Goal: Information Seeking & Learning: Learn about a topic

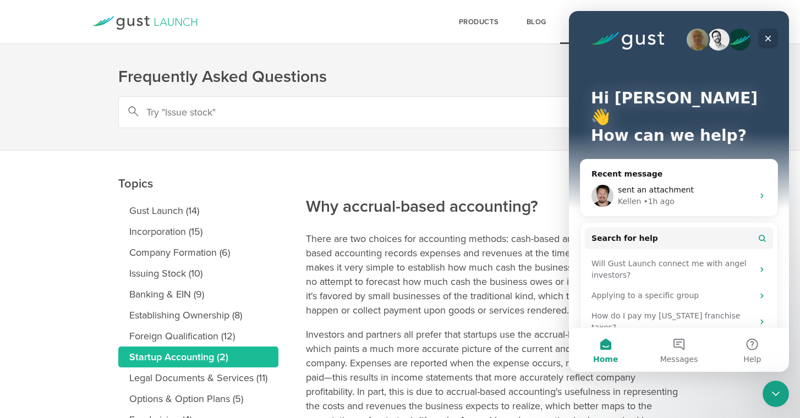
drag, startPoint x: 770, startPoint y: 38, endPoint x: 1306, endPoint y: 65, distance: 536.2
click at [770, 38] on icon "Close" at bounding box center [768, 38] width 9 height 9
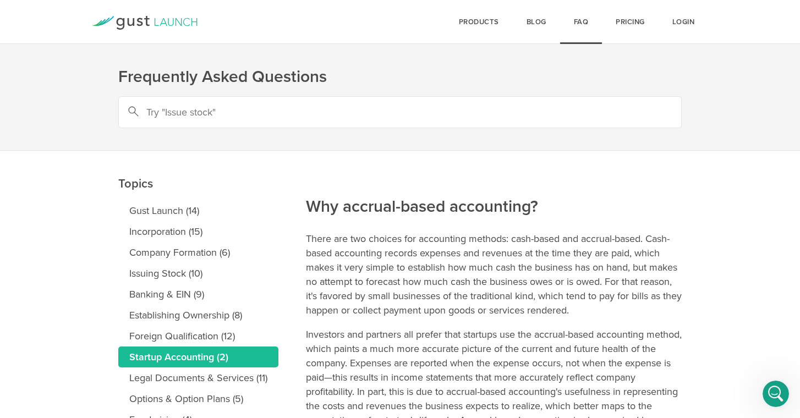
click at [188, 19] on icon at bounding box center [186, 22] width 7 height 8
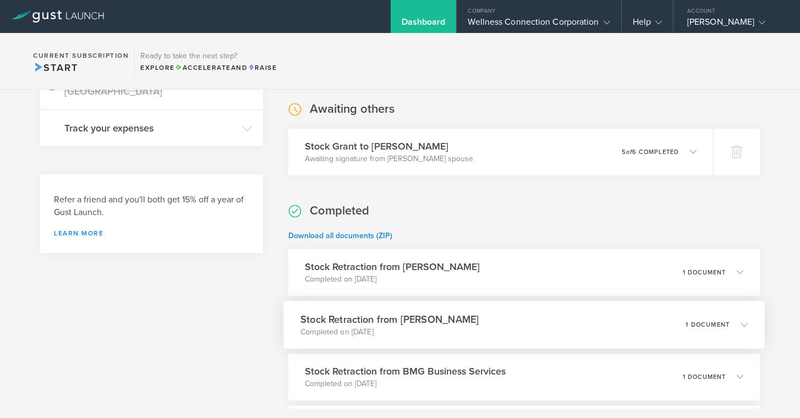
scroll to position [391, 0]
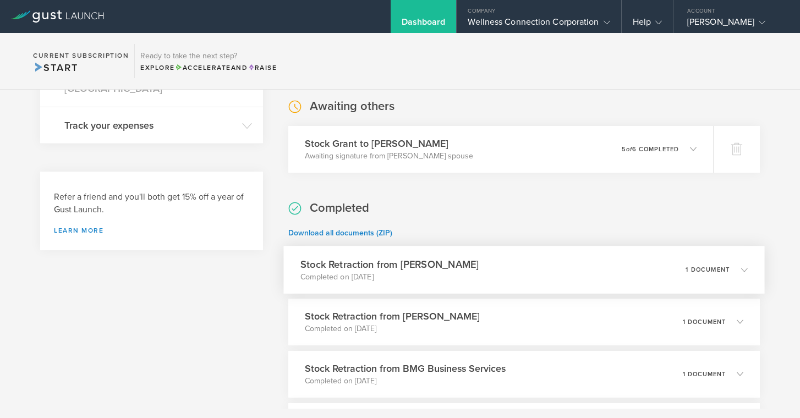
click at [423, 266] on h3 "Stock Retraction from [PERSON_NAME]" at bounding box center [390, 264] width 178 height 15
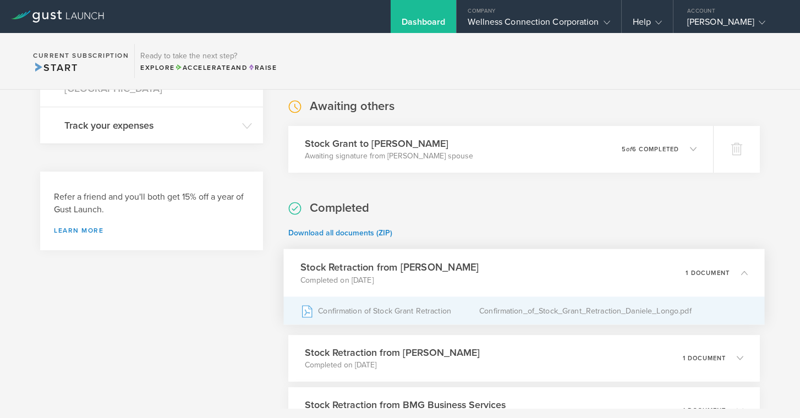
click at [380, 313] on div "Confirmation of Stock Grant Retraction" at bounding box center [390, 311] width 179 height 28
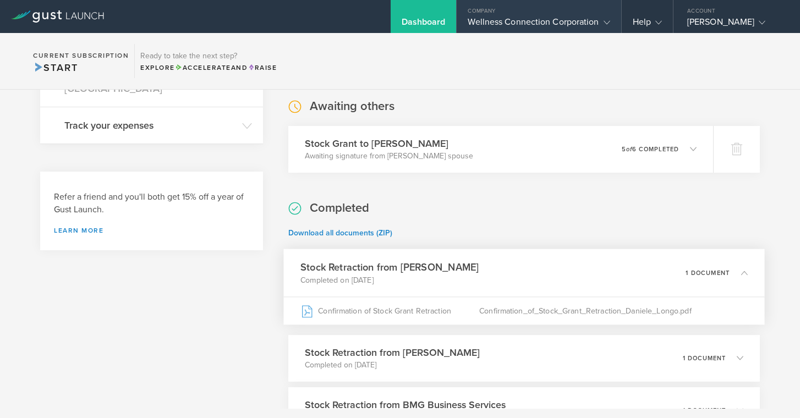
click at [575, 19] on div "Wellness Connection Corporation" at bounding box center [539, 25] width 142 height 17
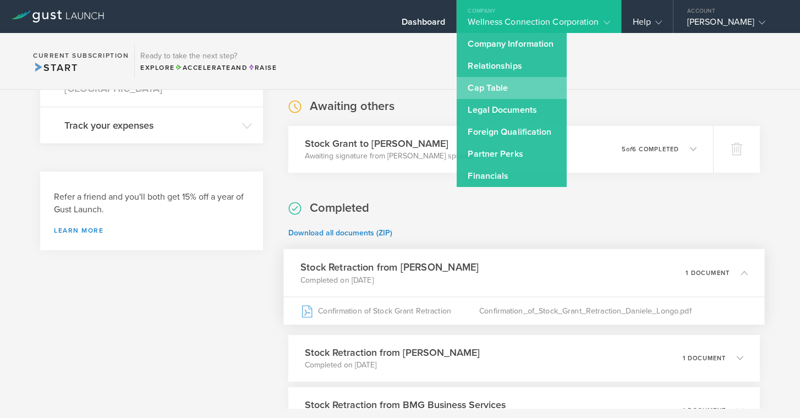
click at [507, 90] on link "Cap Table" at bounding box center [512, 88] width 110 height 22
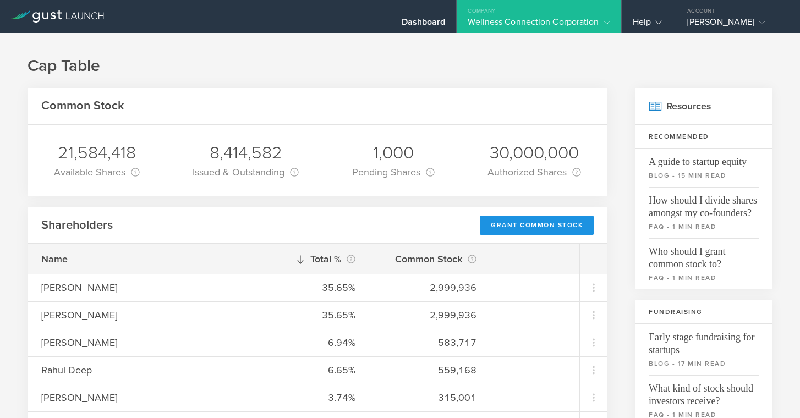
click at [540, 230] on div "Grant Common Stock" at bounding box center [537, 225] width 114 height 19
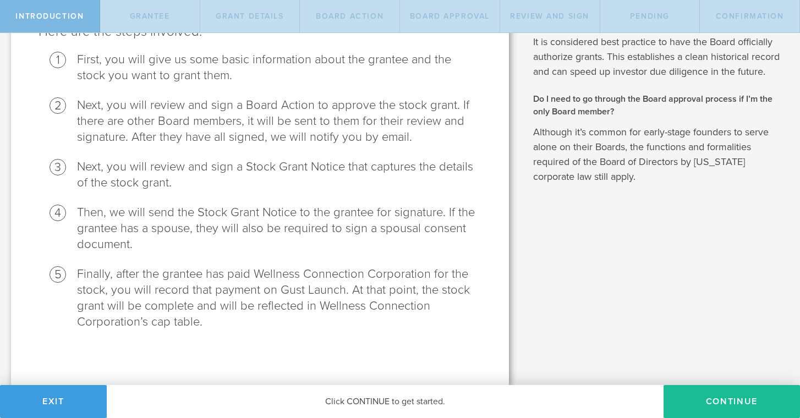
scroll to position [150, 0]
click at [711, 405] on button "Continue" at bounding box center [732, 401] width 136 height 33
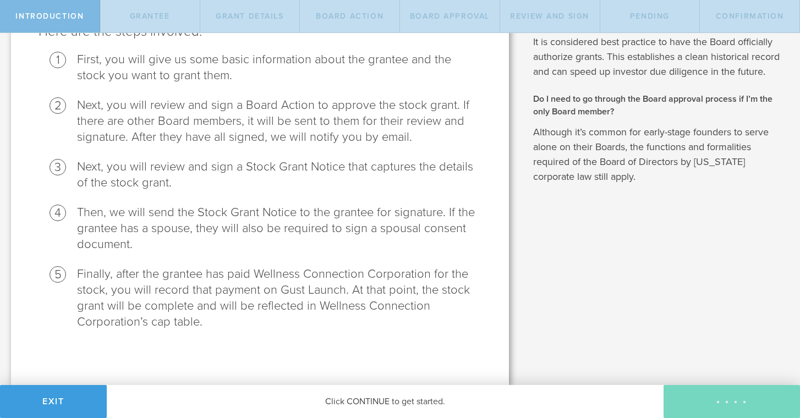
scroll to position [0, 0]
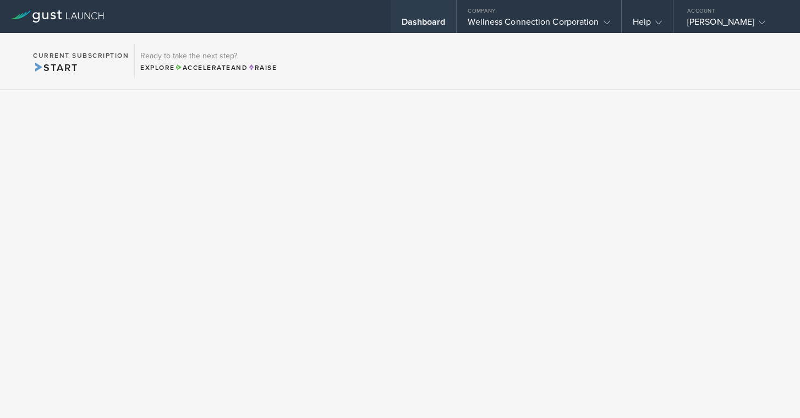
click at [417, 20] on div "Dashboard" at bounding box center [424, 25] width 44 height 17
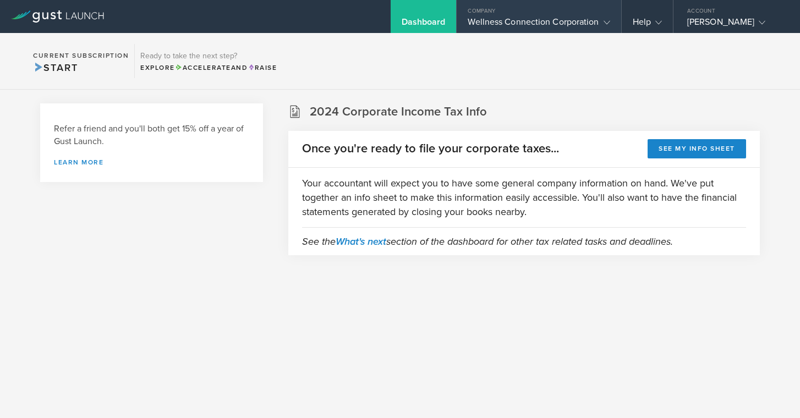
click at [497, 24] on div "Wellness Connection Corporation" at bounding box center [539, 25] width 142 height 17
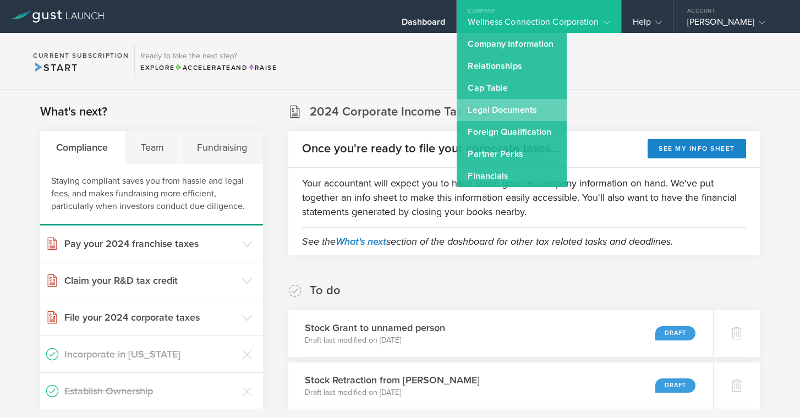
click at [490, 107] on link "Legal Documents" at bounding box center [512, 110] width 110 height 22
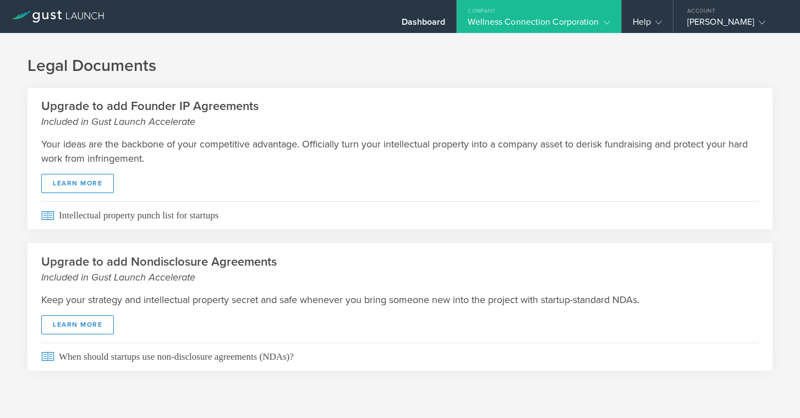
click at [580, 23] on div "Wellness Connection Corporation" at bounding box center [539, 25] width 142 height 17
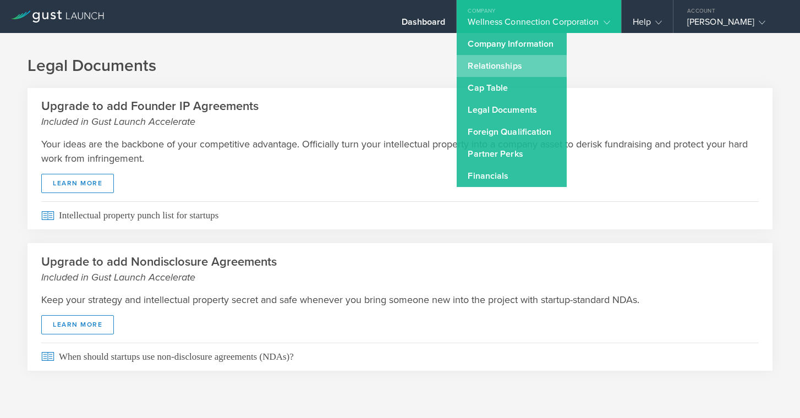
click at [520, 67] on link "Relationships" at bounding box center [512, 66] width 110 height 22
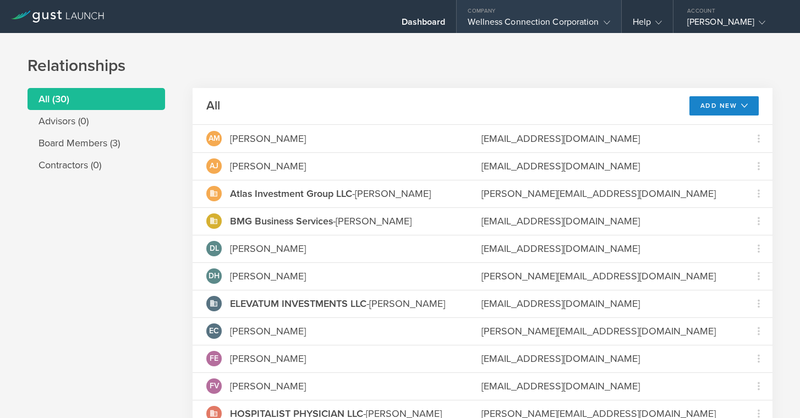
click at [563, 23] on div "Wellness Connection Corporation" at bounding box center [539, 25] width 142 height 17
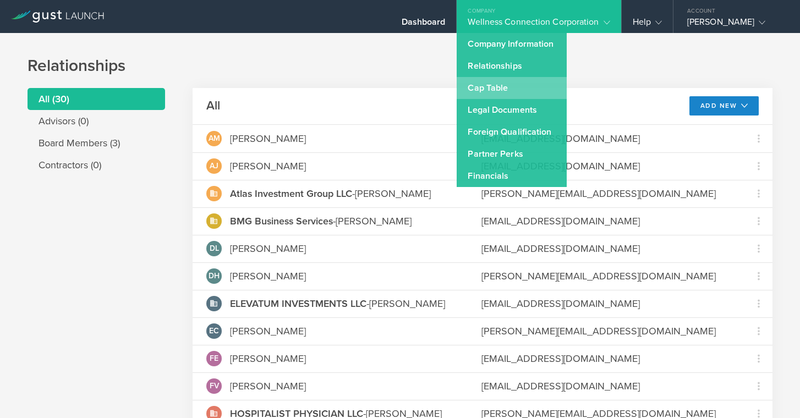
click at [482, 91] on link "Cap Table" at bounding box center [512, 88] width 110 height 22
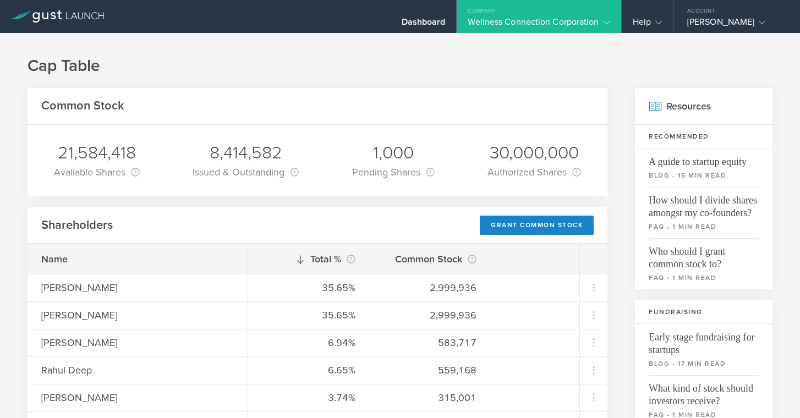
click at [602, 20] on gust-icon at bounding box center [604, 22] width 11 height 11
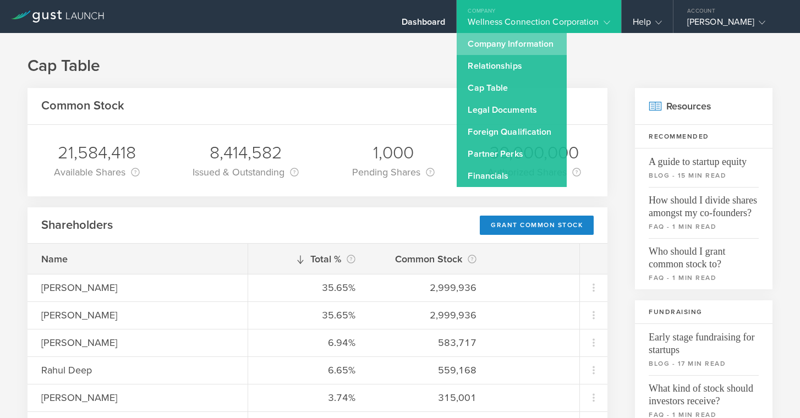
click at [498, 42] on link "Company Information" at bounding box center [512, 44] width 110 height 22
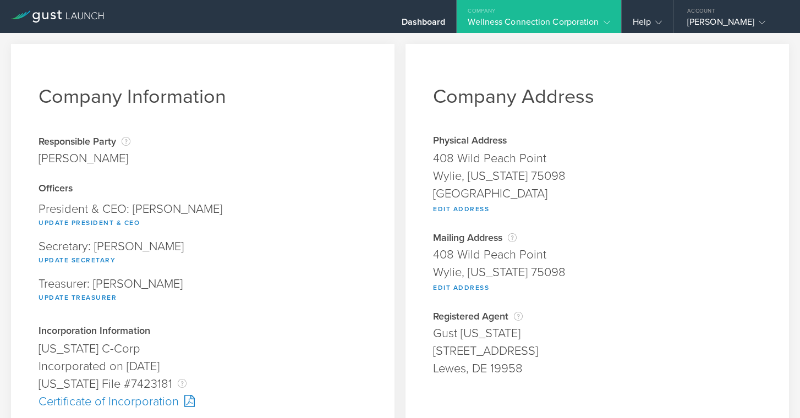
click at [566, 20] on div "Wellness Connection Corporation" at bounding box center [539, 25] width 142 height 17
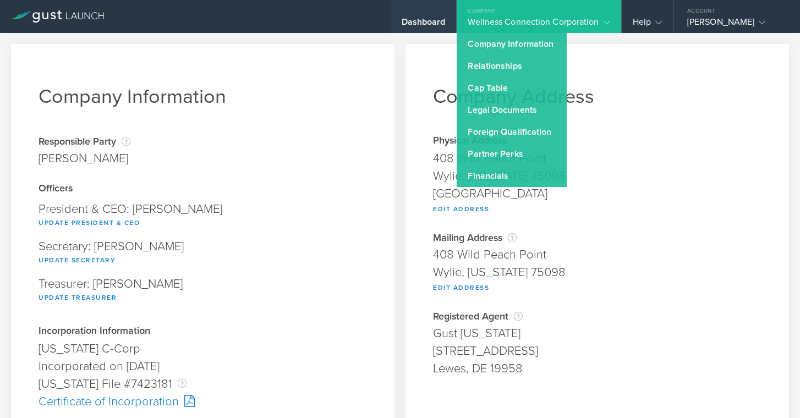
click at [425, 18] on div "Dashboard" at bounding box center [424, 25] width 44 height 17
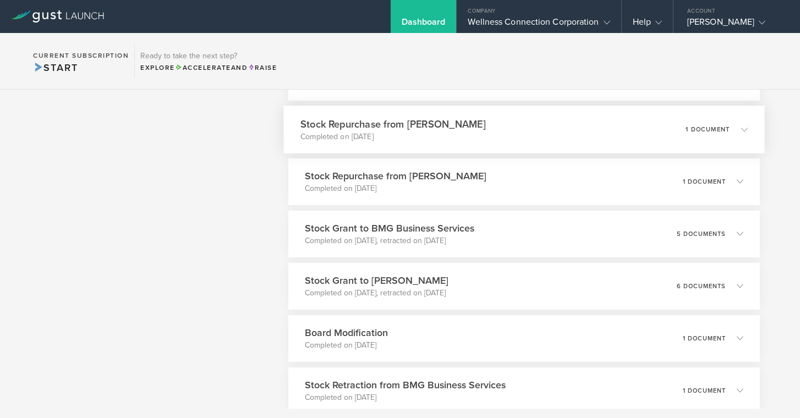
scroll to position [1009, 0]
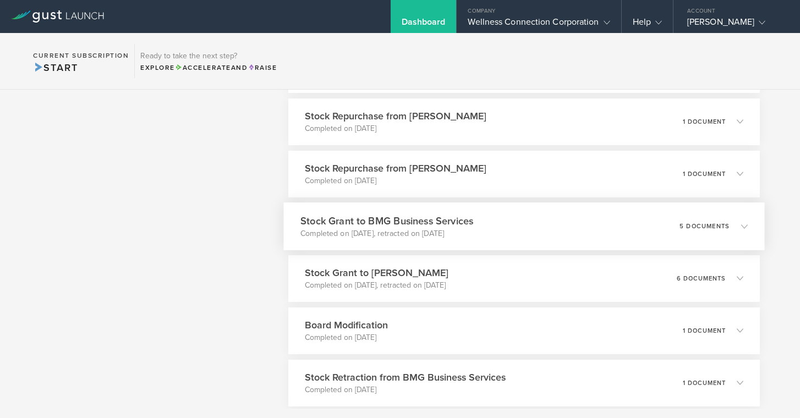
click at [460, 217] on h3 "Stock Grant to BMG Business Services" at bounding box center [387, 221] width 173 height 15
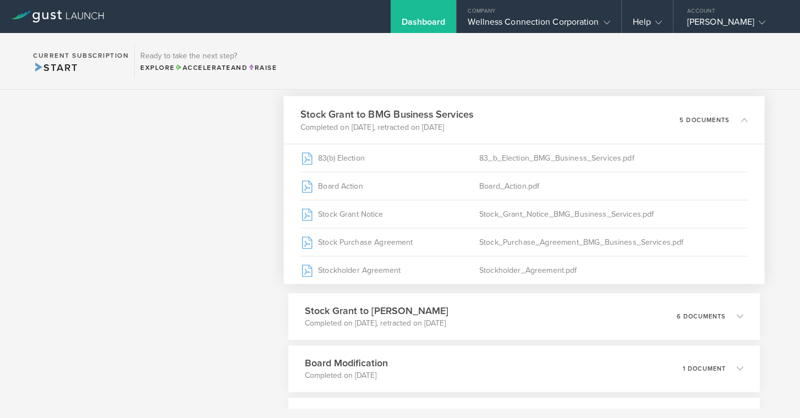
scroll to position [1121, 0]
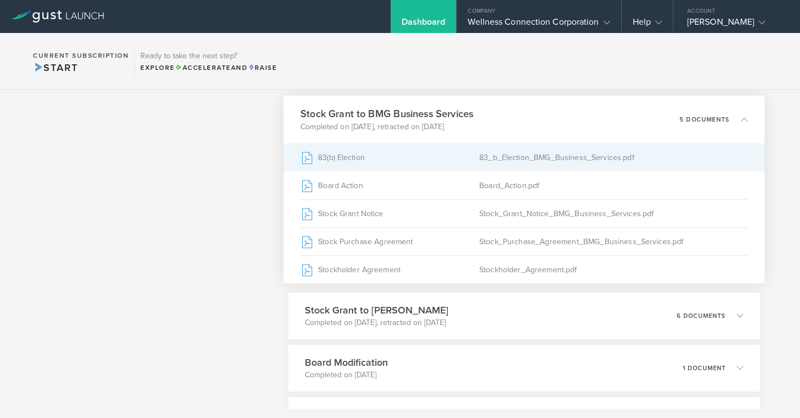
click at [536, 159] on div "83_b_Election_BMG_Business_Services.pdf" at bounding box center [613, 158] width 269 height 28
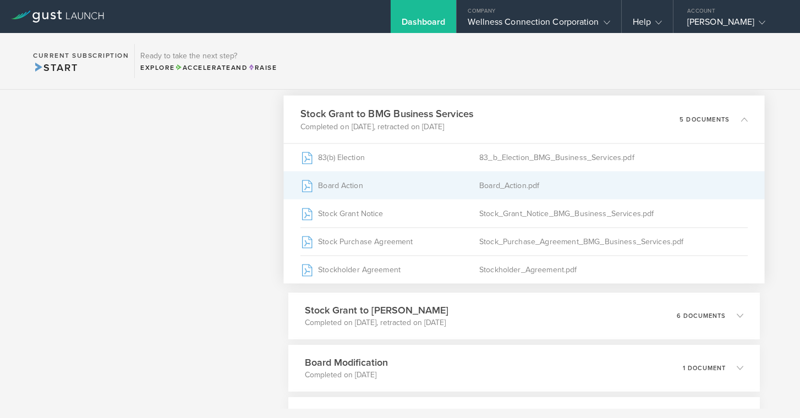
click at [504, 187] on div "Board_Action.pdf" at bounding box center [613, 186] width 269 height 28
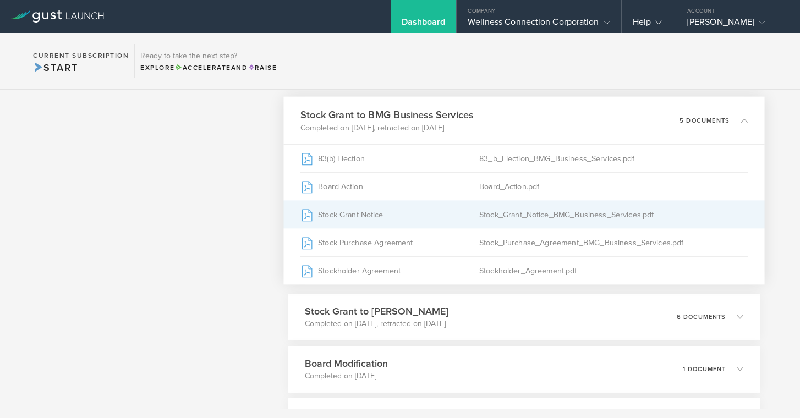
scroll to position [1118, 0]
click at [551, 214] on div "Stock_Grant_Notice_BMG_Business_Services.pdf" at bounding box center [613, 216] width 269 height 28
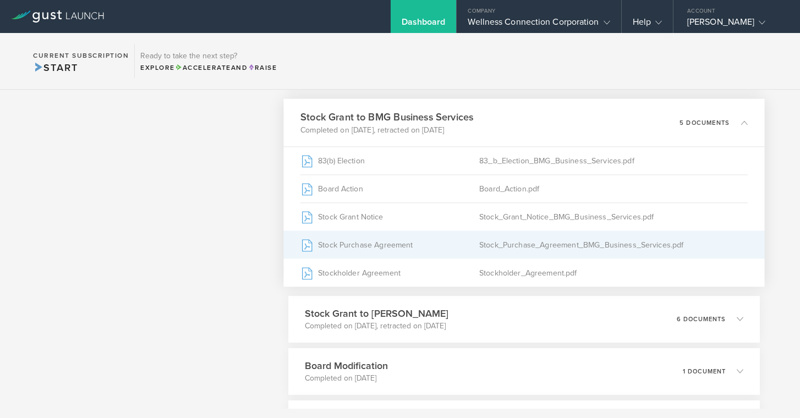
click at [515, 247] on div "Stock_Purchase_Agreement_BMG_Business_Services.pdf" at bounding box center [613, 245] width 269 height 28
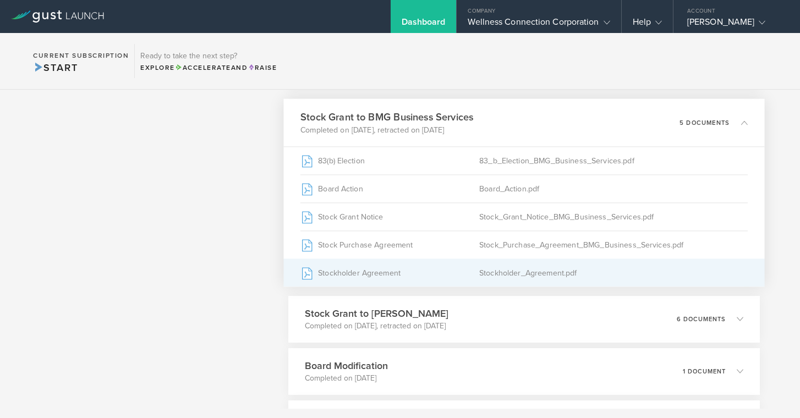
click at [515, 274] on div "Stockholder_Agreement.pdf" at bounding box center [613, 273] width 269 height 28
